Goal: Communication & Community: Answer question/provide support

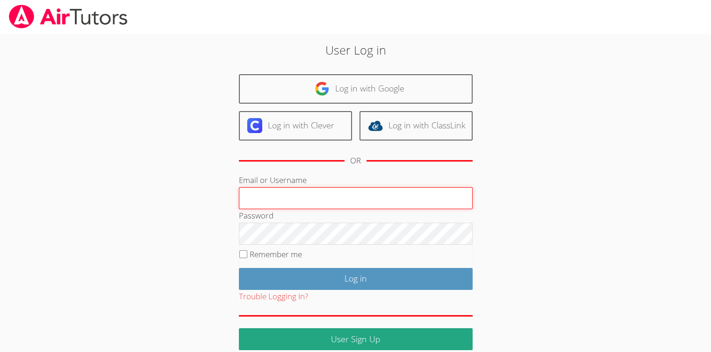
type input "Skonickisarah@gmail.com"
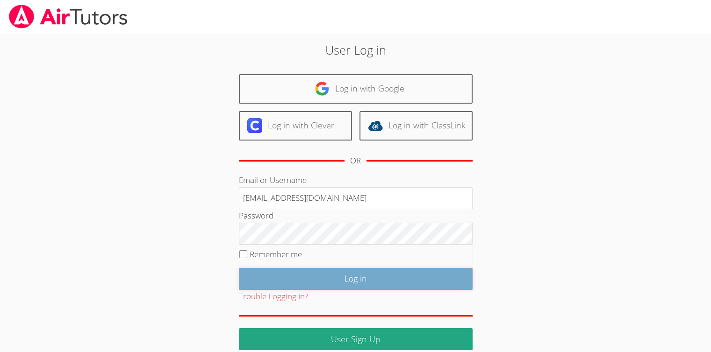
click at [341, 280] on input "Log in" at bounding box center [356, 279] width 234 height 22
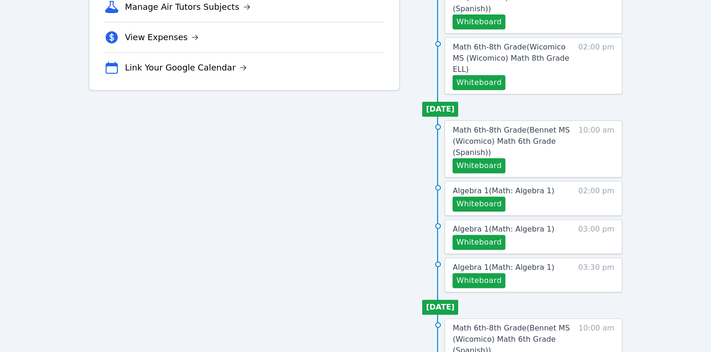
scroll to position [0, 0]
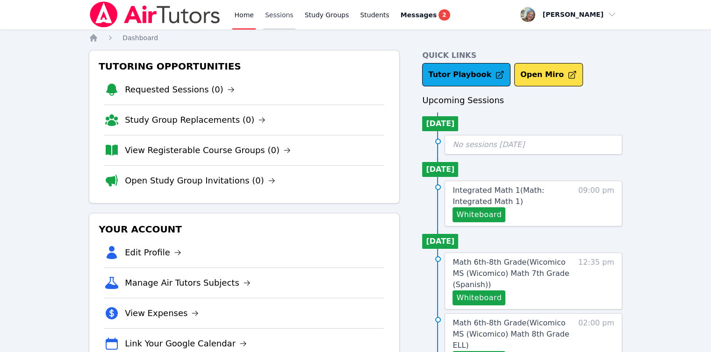
click at [287, 12] on link "Sessions" at bounding box center [279, 15] width 32 height 30
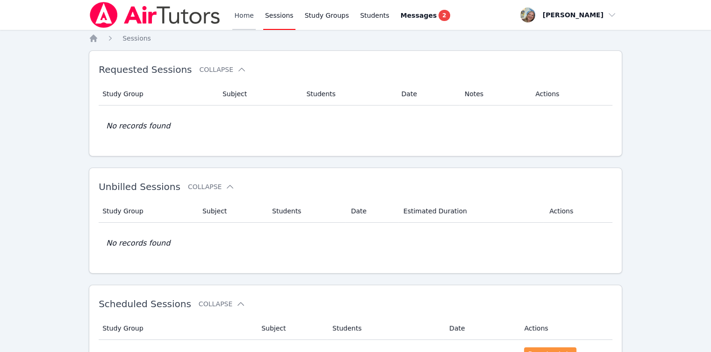
click at [245, 16] on link "Home" at bounding box center [243, 15] width 23 height 30
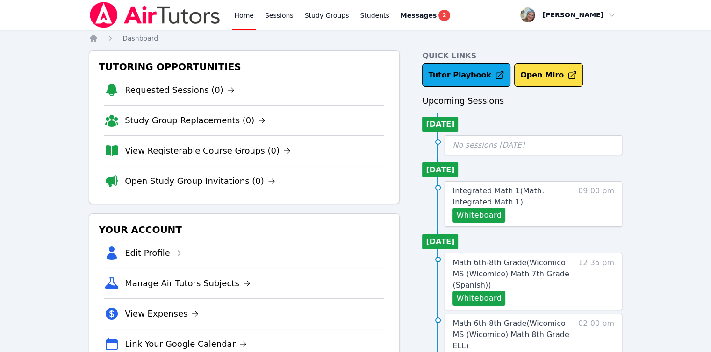
click at [192, 100] on li "Requested Sessions (0)" at bounding box center [244, 90] width 280 height 30
click at [532, 326] on span "Math 6th-8th Grade ( Wicomico MS (Wicomico) Math 8th Grade ELL )" at bounding box center [511, 334] width 116 height 31
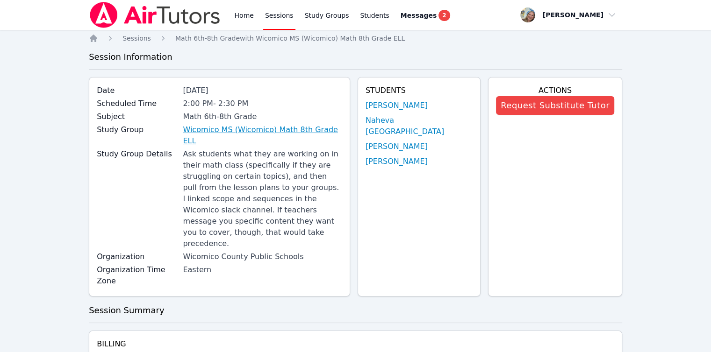
click at [269, 129] on link "Wicomico MS (Wicomico) Math 8th Grade ELL" at bounding box center [262, 135] width 159 height 22
click at [246, 12] on link "Home" at bounding box center [243, 15] width 23 height 30
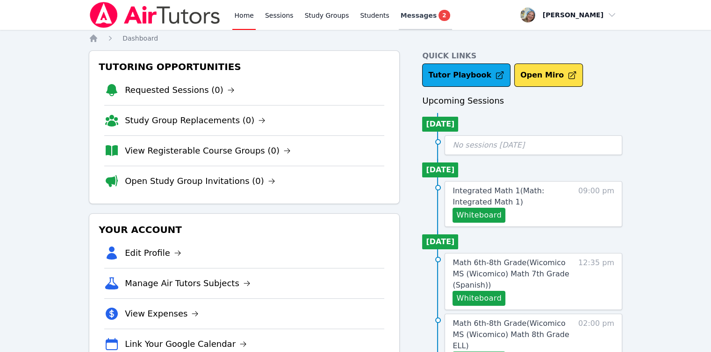
click at [401, 14] on span "Messages" at bounding box center [419, 15] width 36 height 9
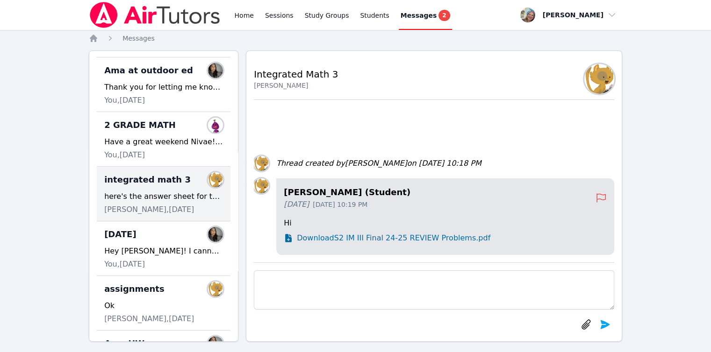
scroll to position [346, 0]
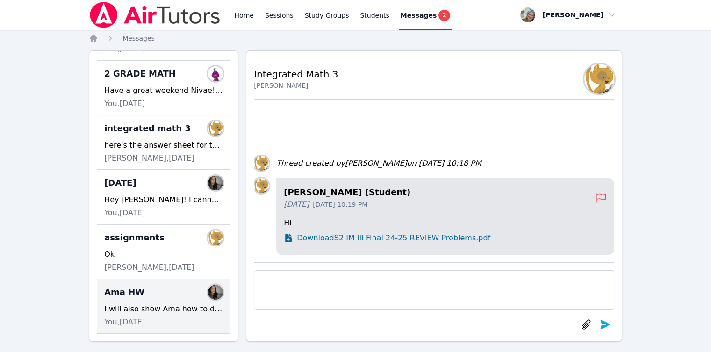
click at [144, 304] on div "I will also show Ama how to do it tonight. I am SOOOOOOOO proud of her! Her wri…" at bounding box center [163, 309] width 119 height 11
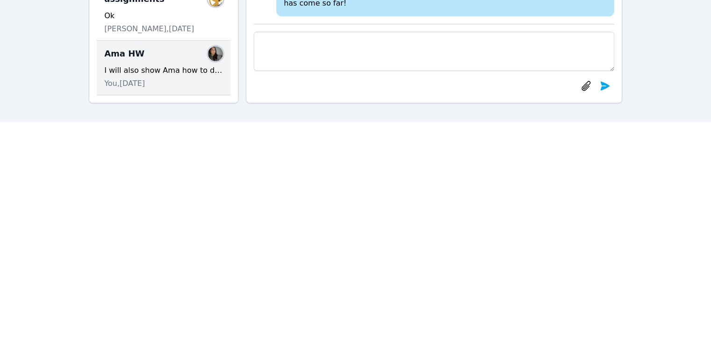
scroll to position [0, 0]
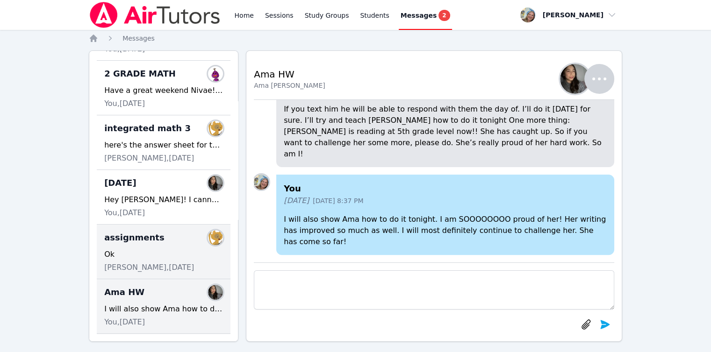
click at [129, 243] on div "assignments Members Ok [PERSON_NAME], [DATE]" at bounding box center [164, 252] width 134 height 55
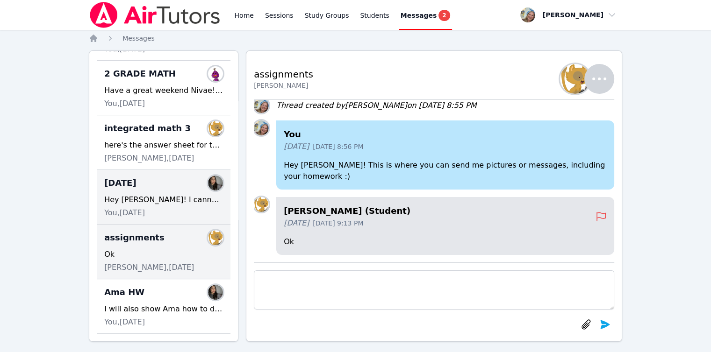
click at [133, 208] on span "You, 5 months ago" at bounding box center [124, 213] width 41 height 11
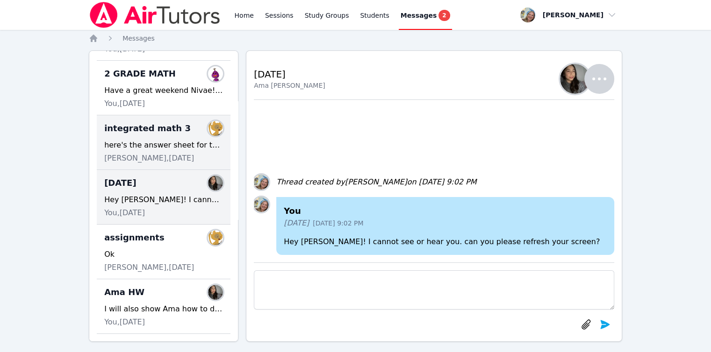
click at [136, 153] on span "Rebekah Richardson, 5 months ago" at bounding box center [149, 158] width 90 height 11
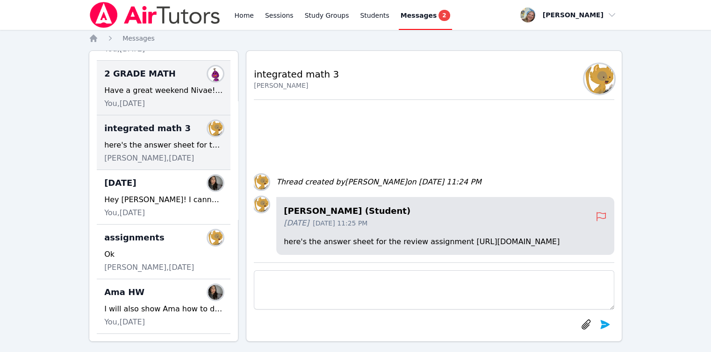
click at [139, 98] on span "You, 5 months ago" at bounding box center [124, 103] width 41 height 11
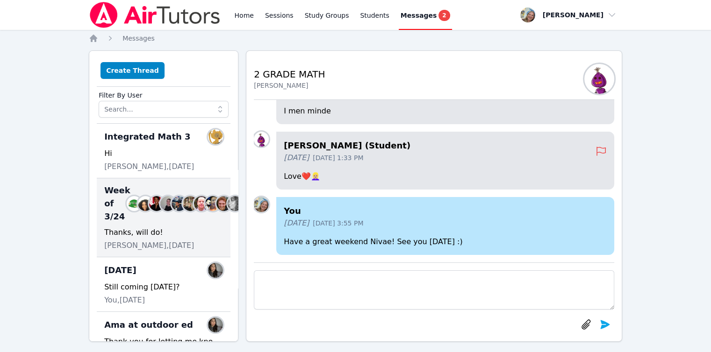
click at [165, 223] on div "Week of 3/24 Members" at bounding box center [163, 203] width 119 height 39
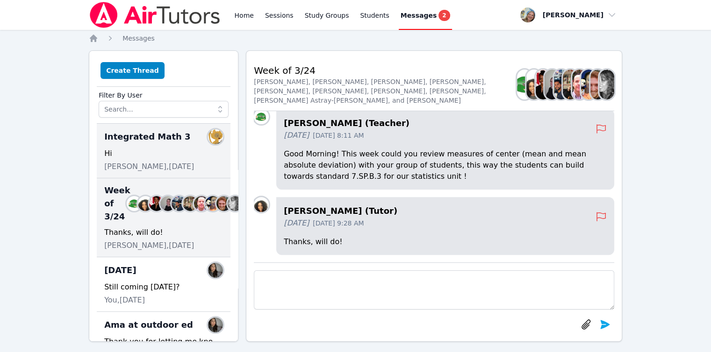
click at [144, 151] on div "Hi" at bounding box center [163, 153] width 119 height 11
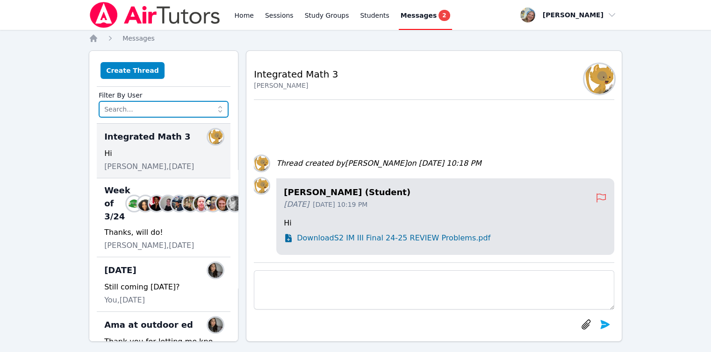
click at [143, 111] on input "text" at bounding box center [164, 109] width 130 height 17
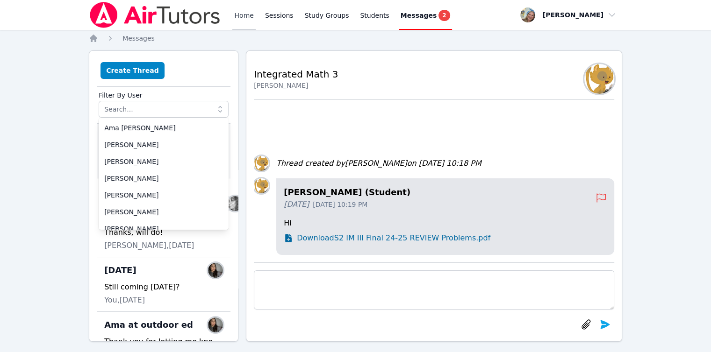
click at [251, 27] on link "Home" at bounding box center [243, 15] width 23 height 30
